Goal: Task Accomplishment & Management: Complete application form

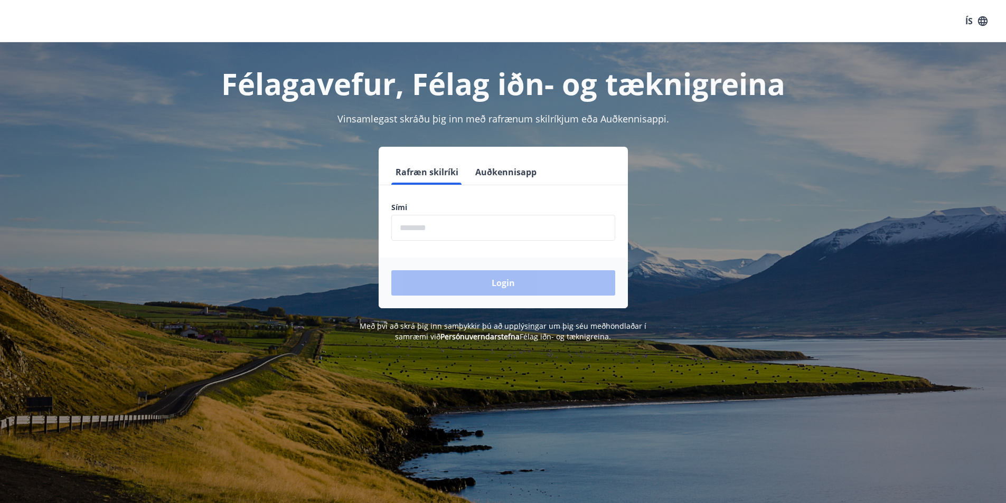
click at [476, 228] on input "phone" at bounding box center [503, 228] width 224 height 26
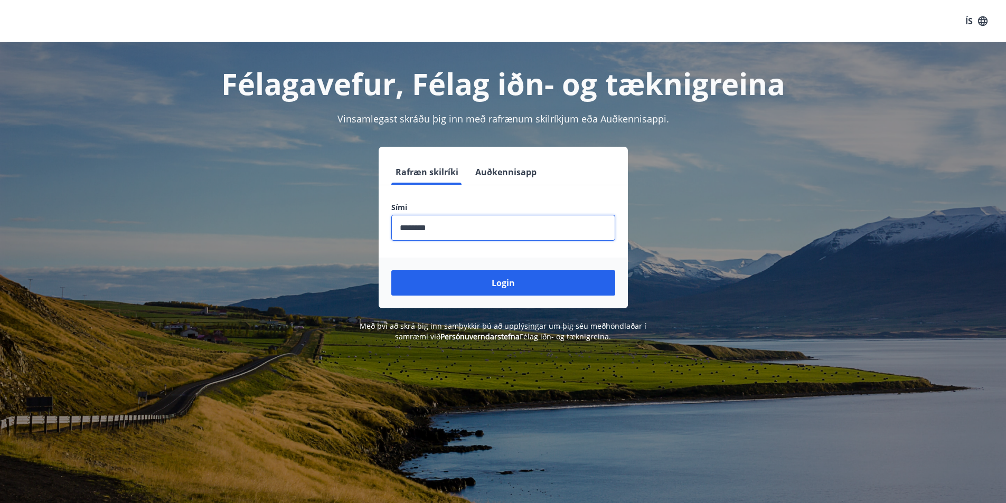
type input "********"
click at [391, 270] on button "Login" at bounding box center [503, 282] width 224 height 25
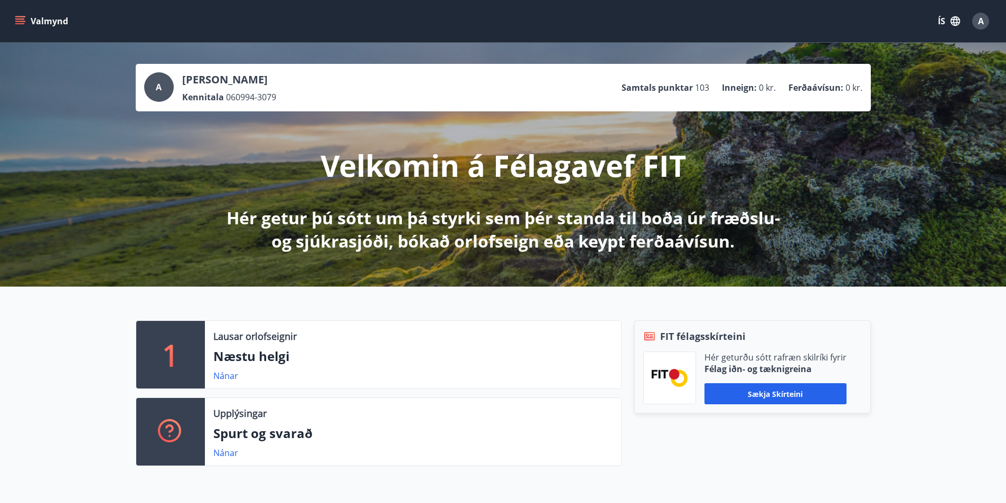
click at [16, 17] on icon "menu" at bounding box center [20, 21] width 11 height 11
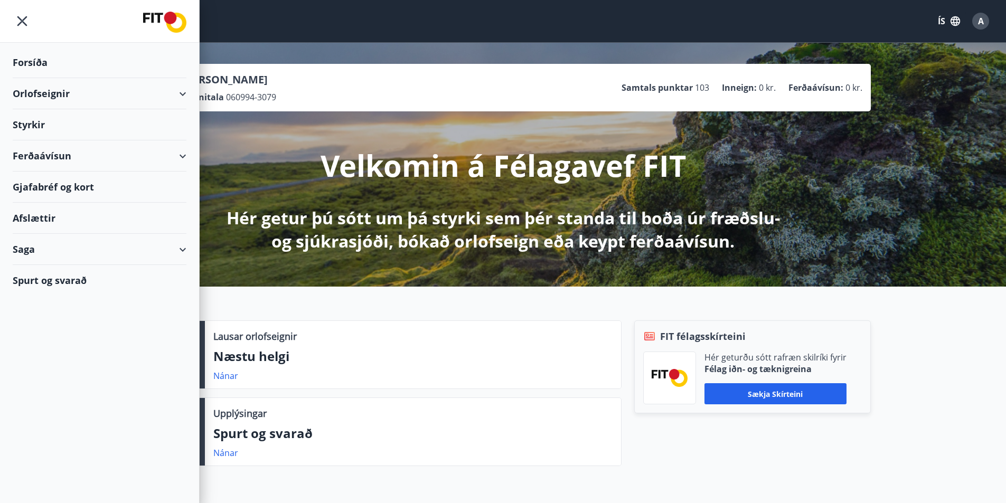
click at [76, 92] on div "Orlofseignir" at bounding box center [100, 93] width 174 height 31
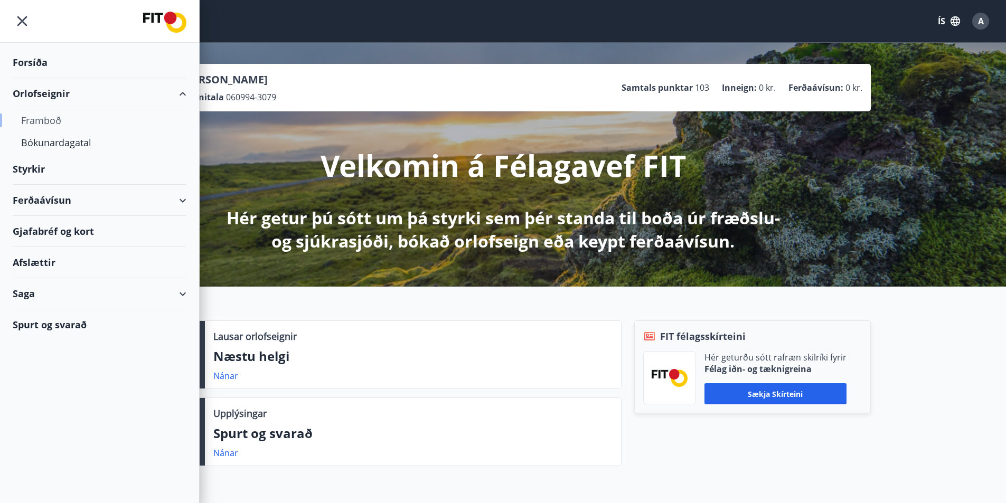
click at [38, 120] on div "Framboð" at bounding box center [99, 120] width 157 height 22
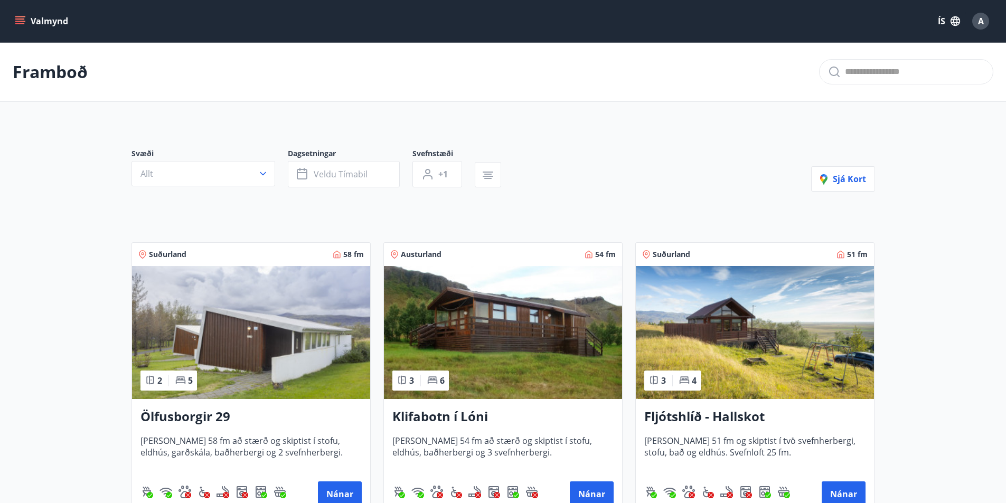
click at [20, 14] on button "Valmynd" at bounding box center [43, 21] width 60 height 19
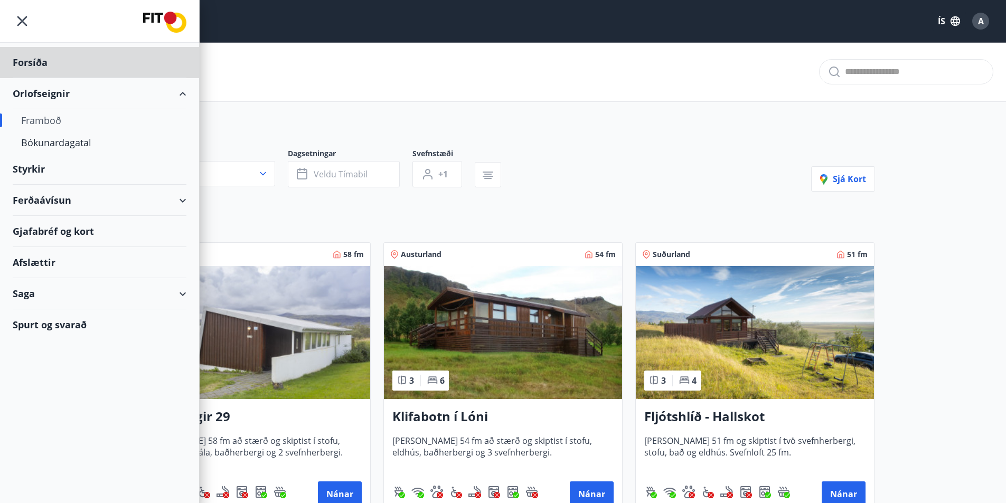
click at [25, 170] on div "Styrkir" at bounding box center [100, 169] width 174 height 31
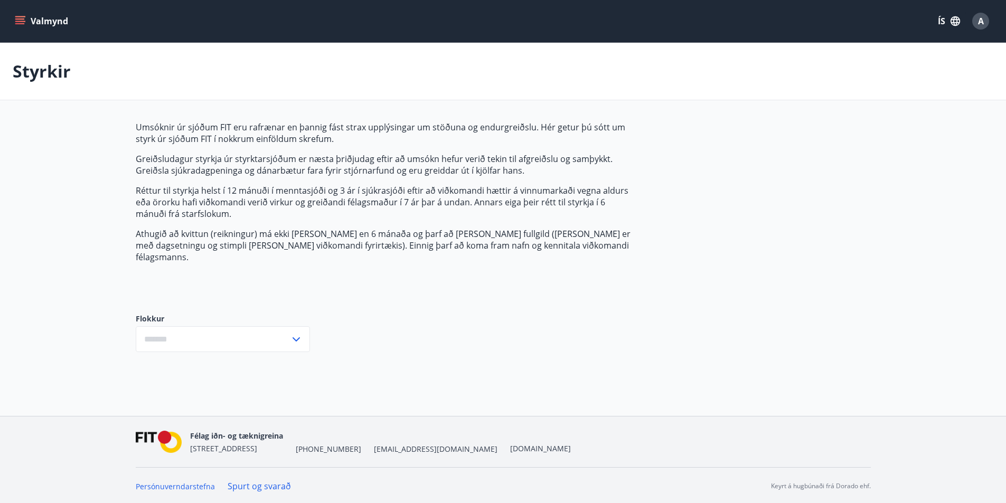
type input "***"
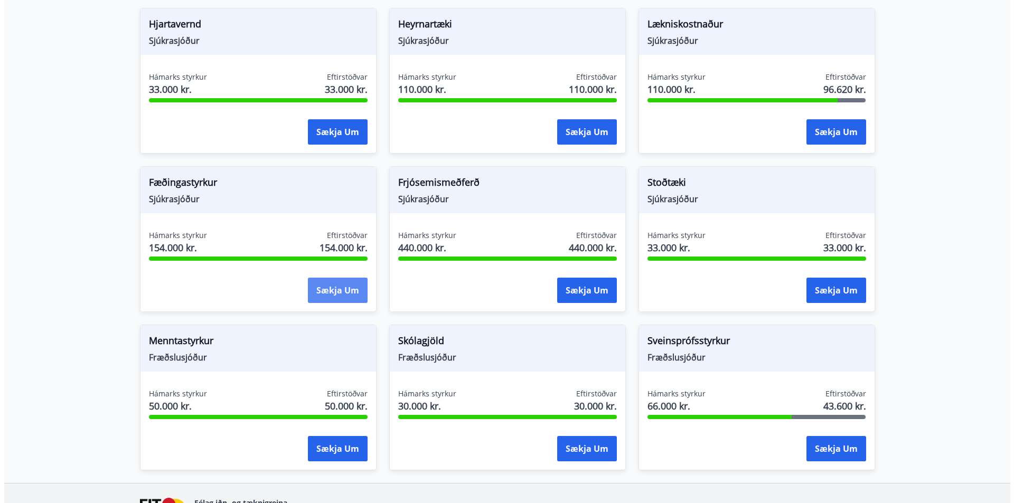
scroll to position [686, 0]
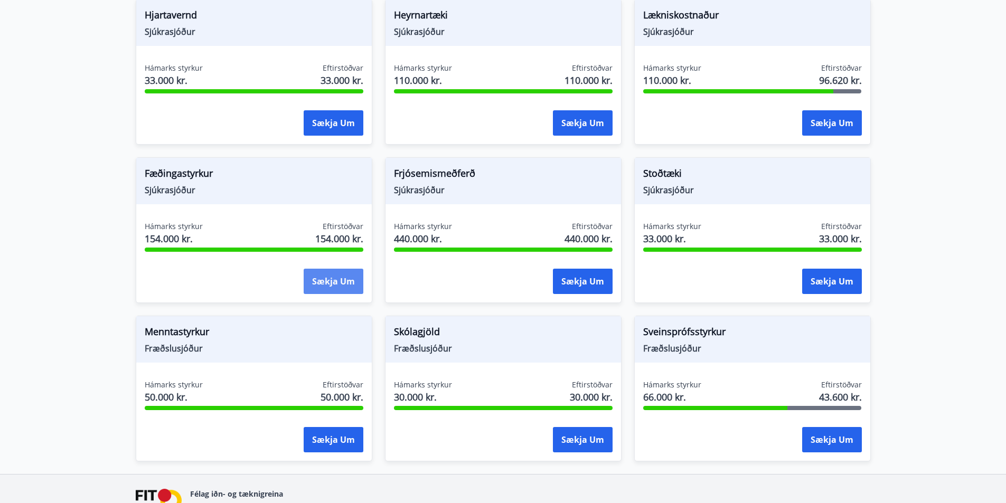
click at [326, 269] on button "Sækja um" at bounding box center [334, 281] width 60 height 25
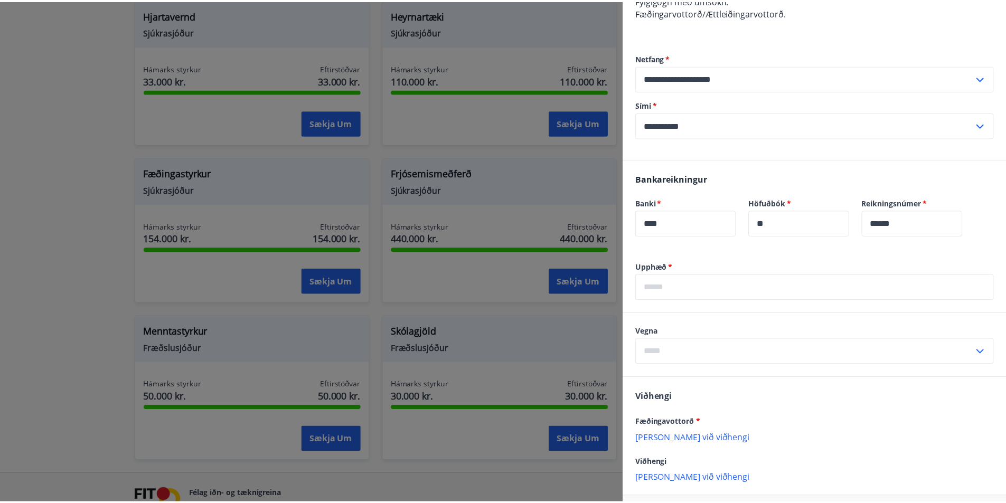
scroll to position [278, 0]
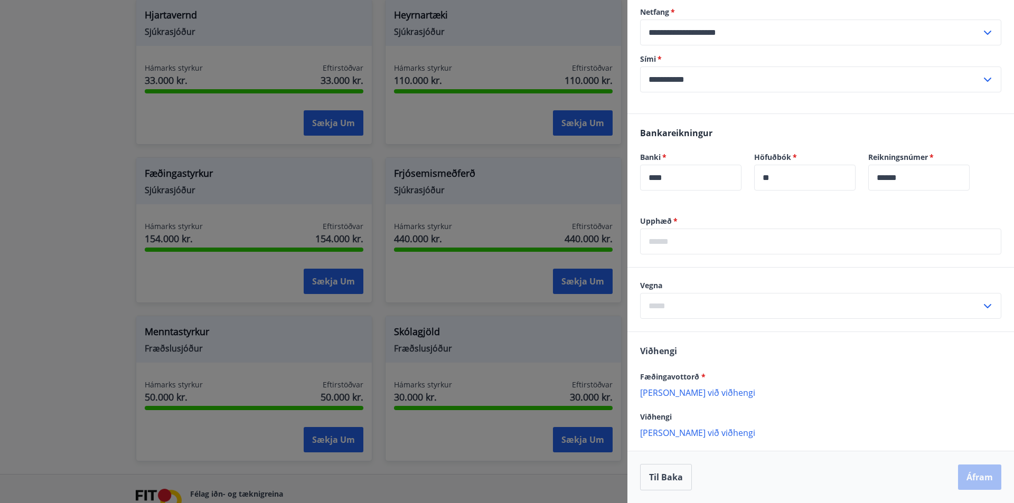
click at [498, 309] on div at bounding box center [507, 251] width 1014 height 503
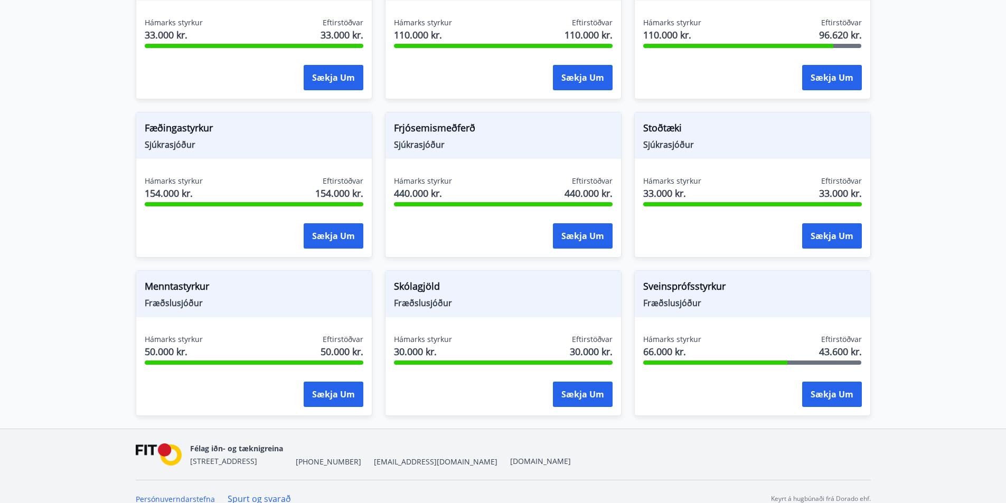
scroll to position [735, 0]
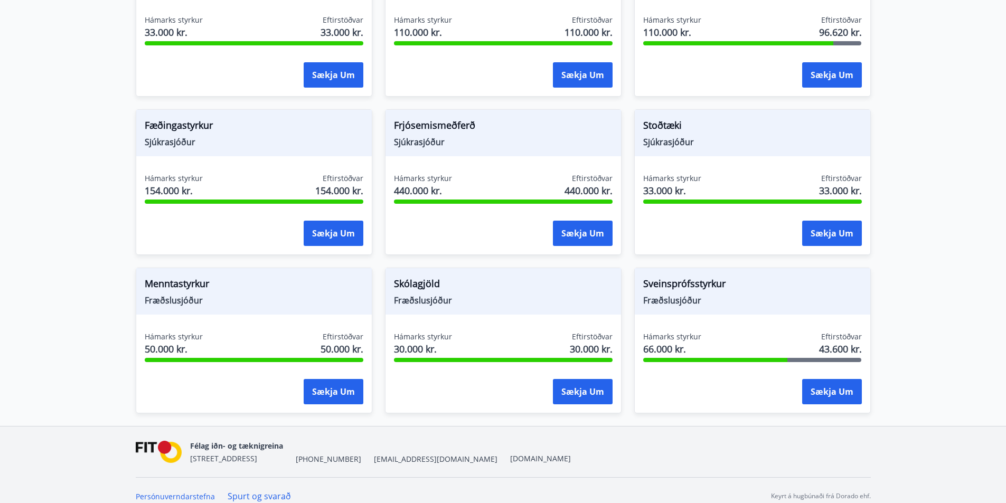
click at [505, 277] on span "Skólagjöld" at bounding box center [503, 286] width 219 height 18
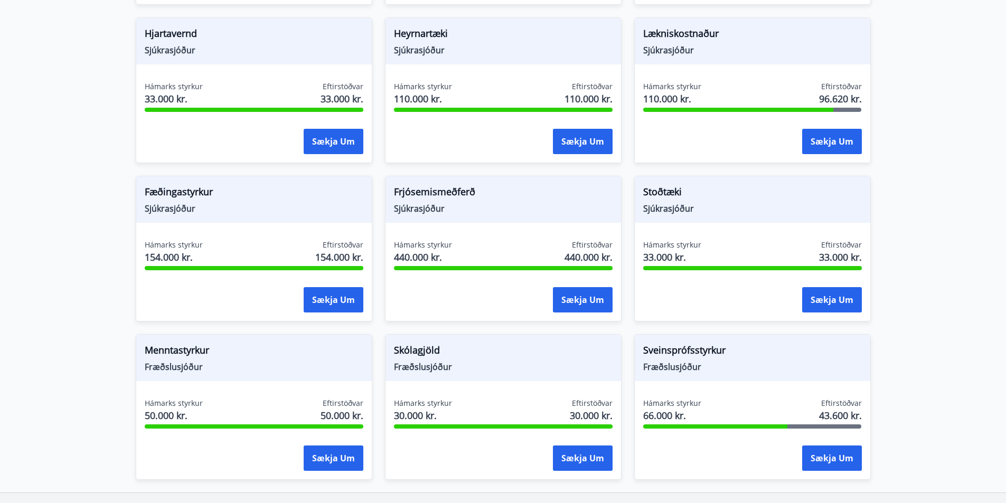
scroll to position [682, 0]
